Goal: Find contact information: Obtain details needed to contact an individual or organization

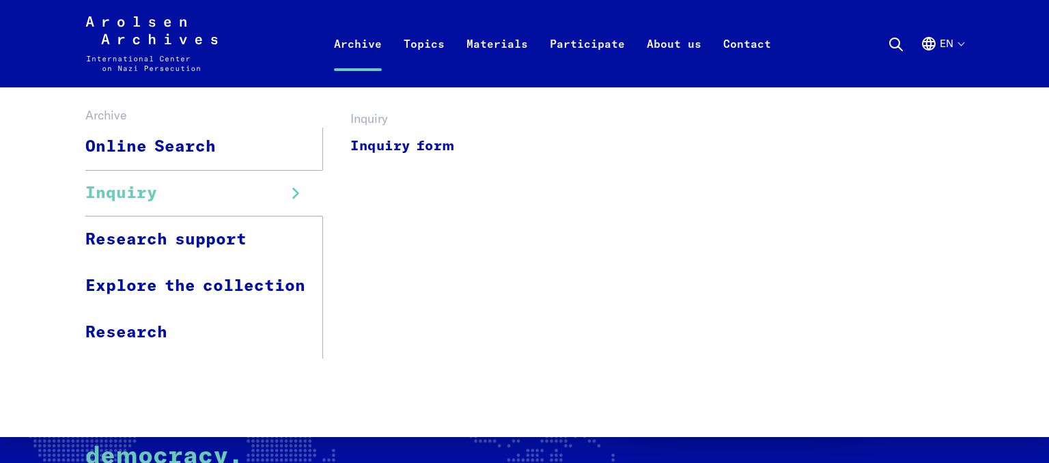
click at [153, 202] on span "Inquiry" at bounding box center [121, 193] width 72 height 25
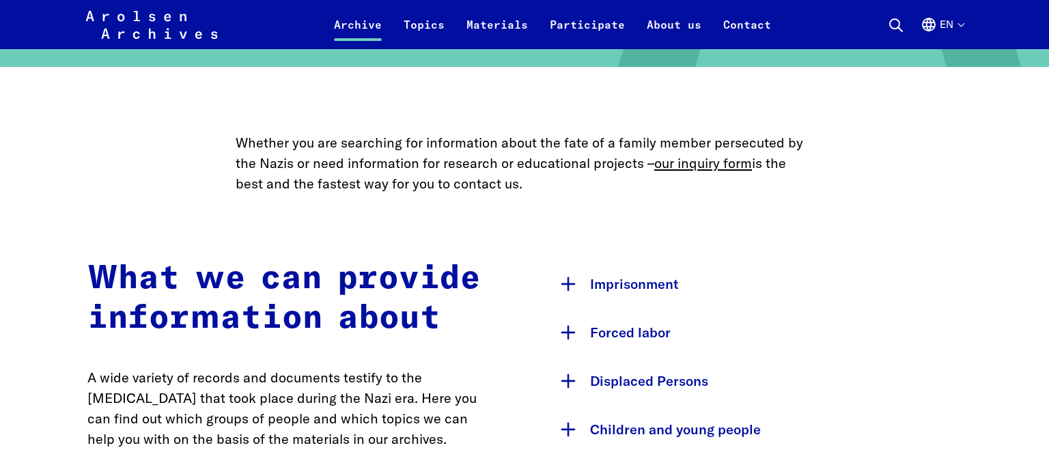
scroll to position [577, 0]
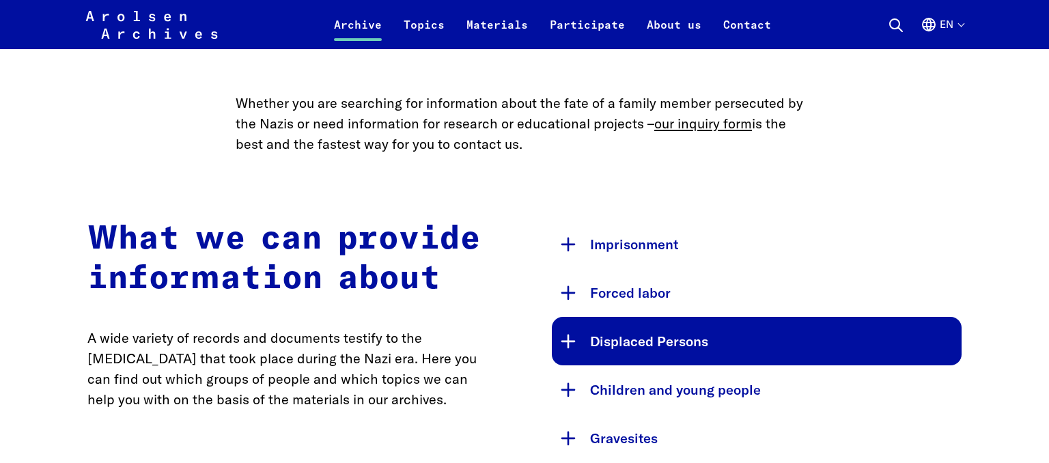
click at [572, 340] on button "Displaced Persons" at bounding box center [757, 341] width 410 height 49
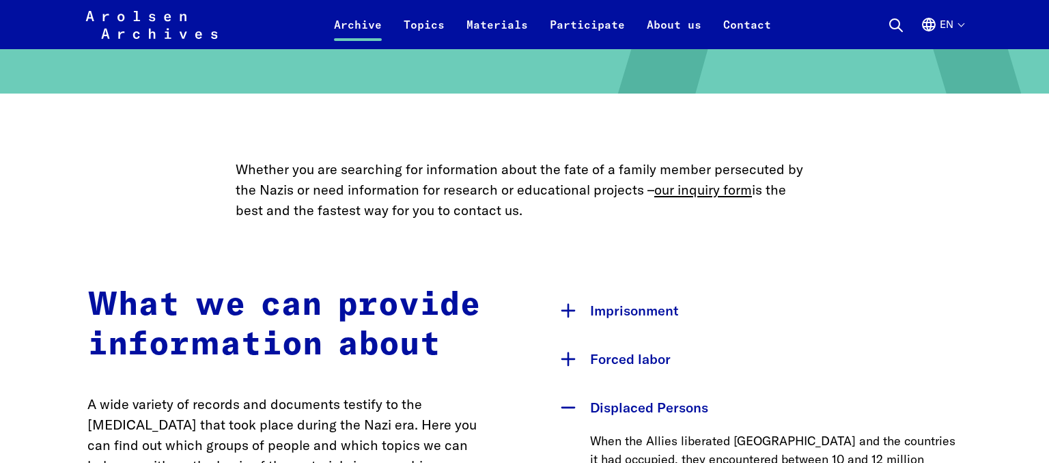
scroll to position [432, 0]
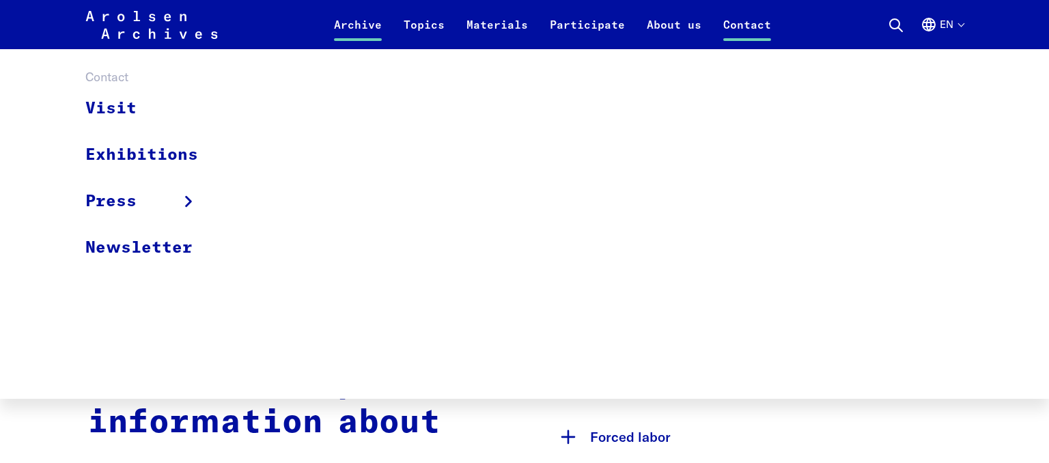
click at [739, 26] on link "Contact" at bounding box center [748, 32] width 70 height 33
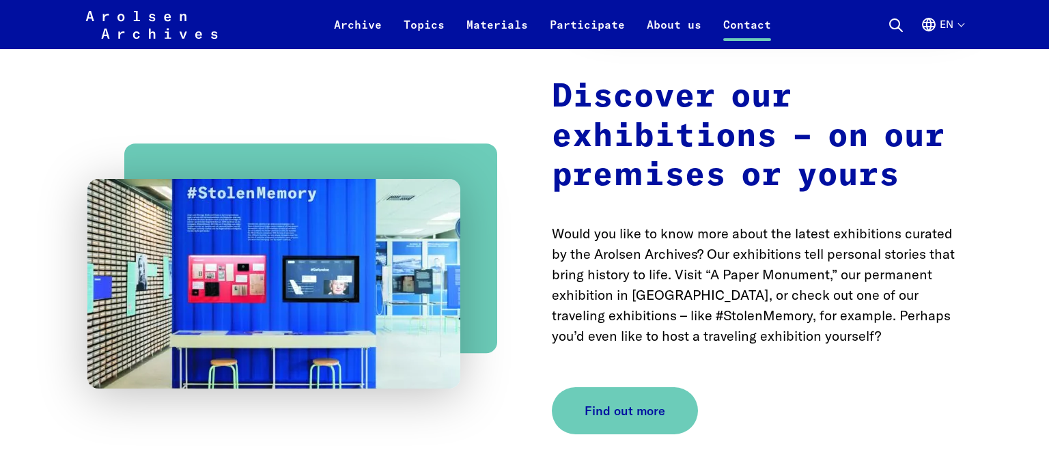
scroll to position [4222, 0]
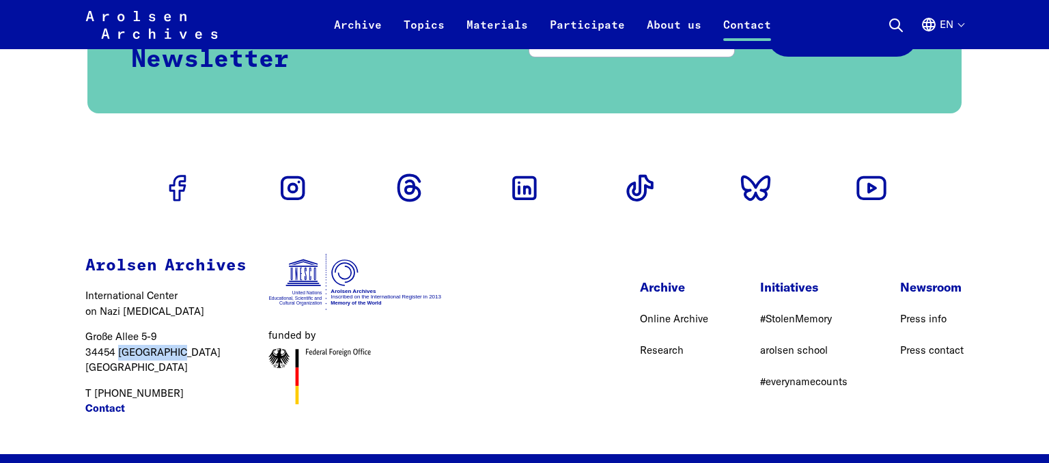
drag, startPoint x: 120, startPoint y: 316, endPoint x: 175, endPoint y: 316, distance: 55.3
click at [175, 329] on p "Große Allee 5-9 34454 Bad Arolsen Germany" at bounding box center [165, 352] width 161 height 46
copy p "Bad Arolsen"
click at [696, 312] on link "Online Archive" at bounding box center [674, 318] width 68 height 13
click at [138, 329] on p "Große Allee 5-9 34454 Bad Arolsen Germany" at bounding box center [165, 352] width 161 height 46
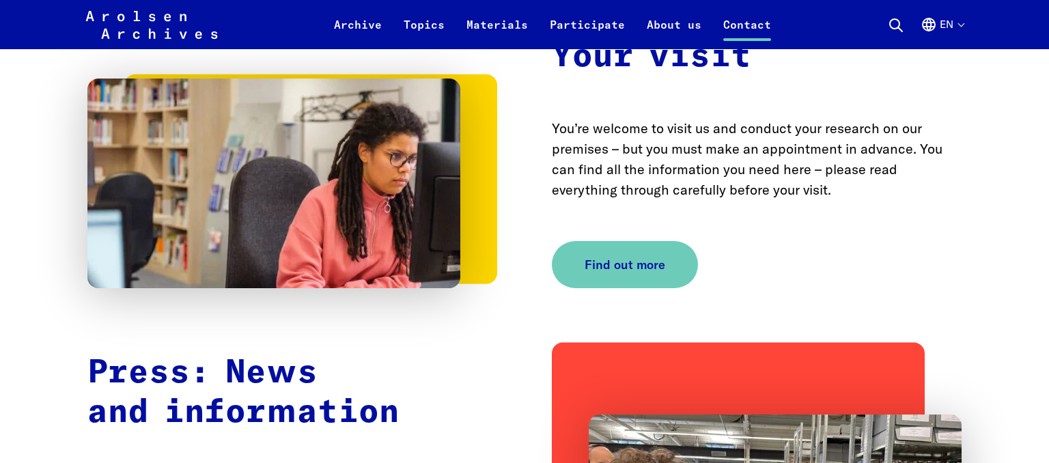
scroll to position [2995, 0]
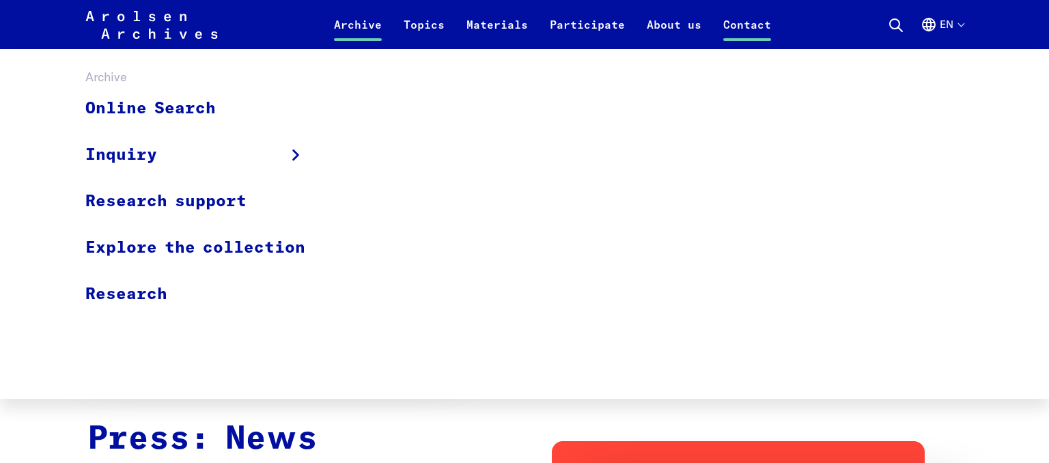
click at [372, 23] on link "Archive" at bounding box center [358, 32] width 70 height 33
